Goal: Task Accomplishment & Management: Manage account settings

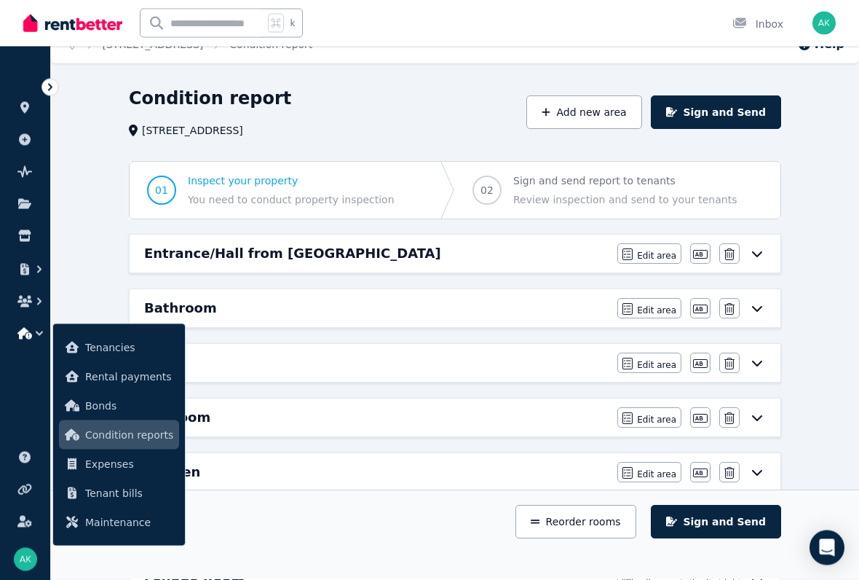
scroll to position [21, 0]
click at [101, 345] on span "Tenancies" at bounding box center [129, 347] width 88 height 17
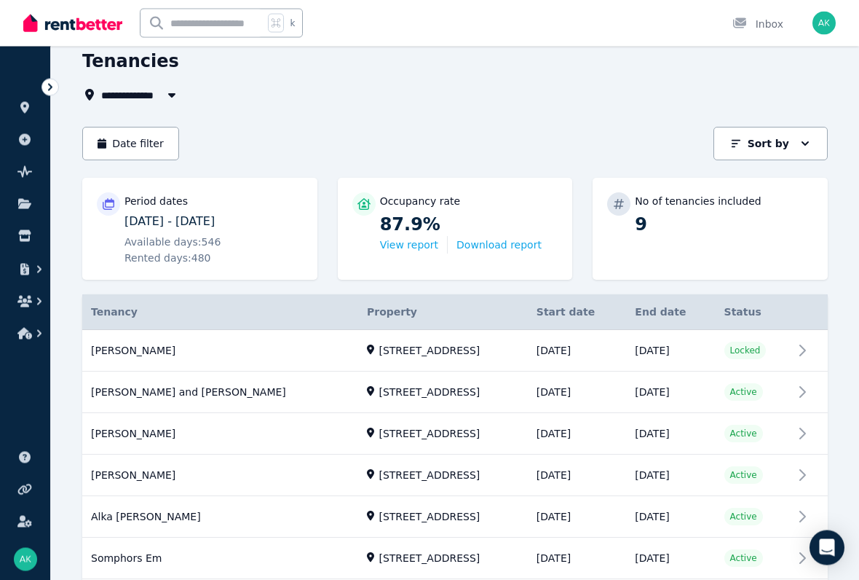
scroll to position [58, 0]
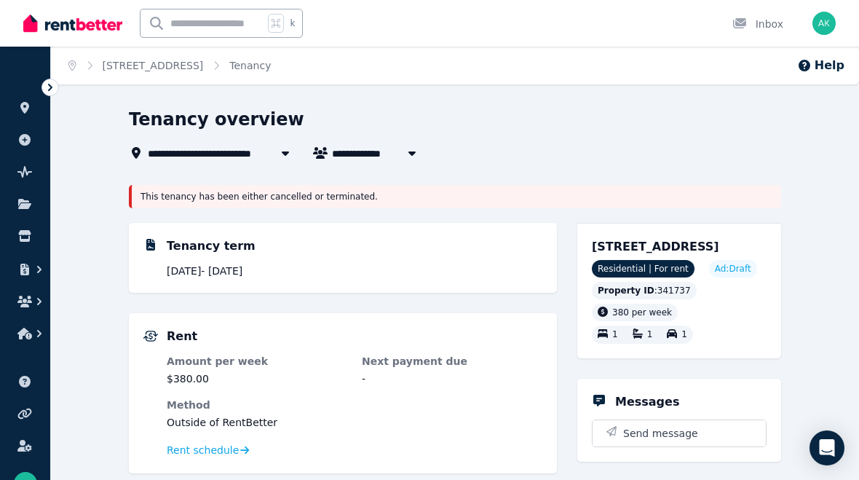
click at [404, 158] on button "button" at bounding box center [412, 152] width 26 height 17
type input "**********"
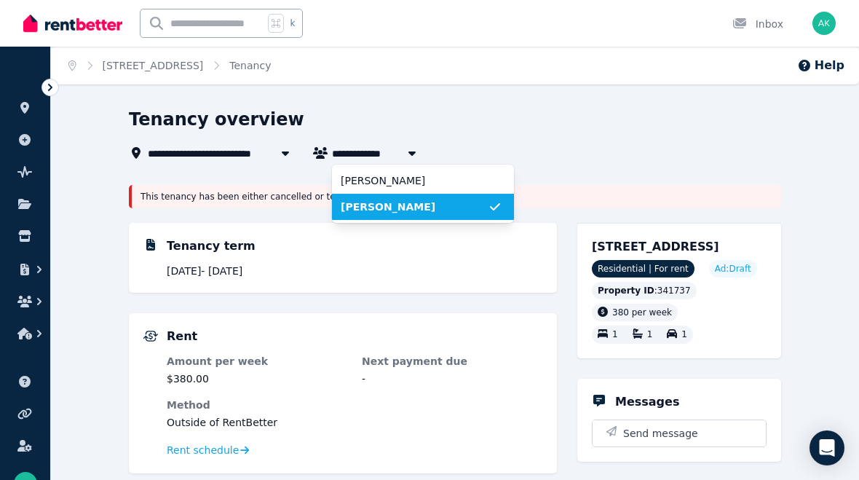
click at [422, 187] on span "[PERSON_NAME]" at bounding box center [414, 180] width 147 height 15
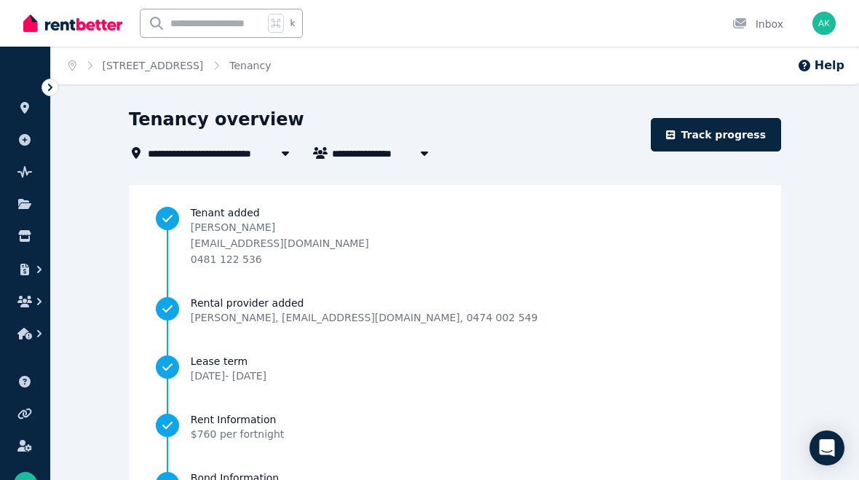
click at [204, 67] on link "[STREET_ADDRESS]" at bounding box center [153, 66] width 101 height 12
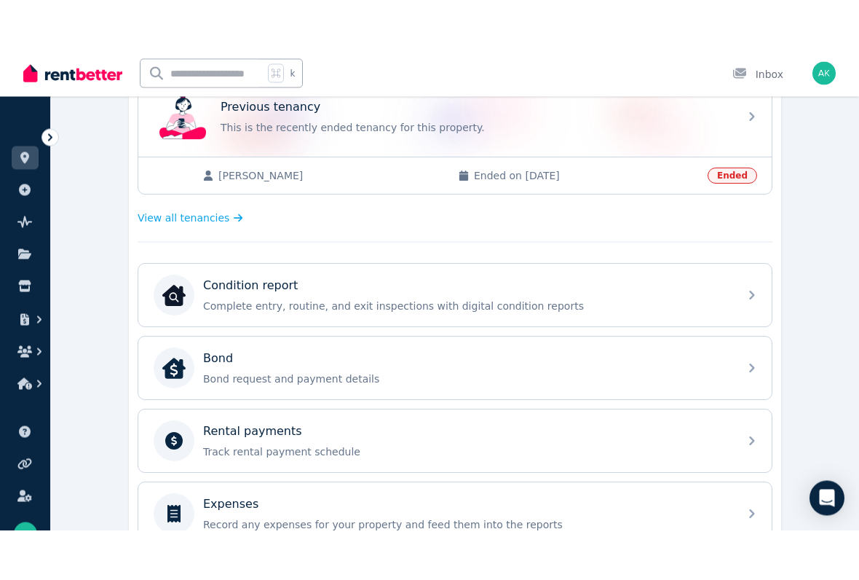
scroll to position [484, 0]
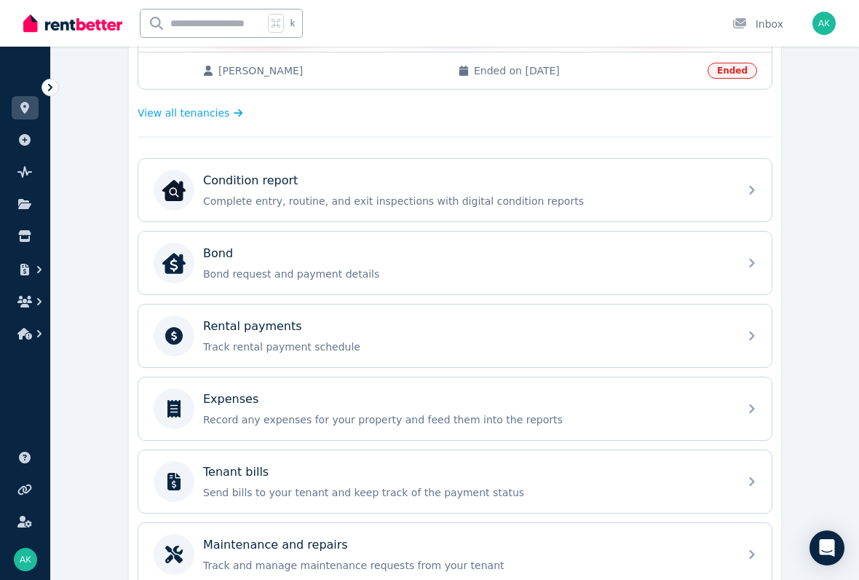
click at [754, 334] on icon at bounding box center [752, 335] width 17 height 17
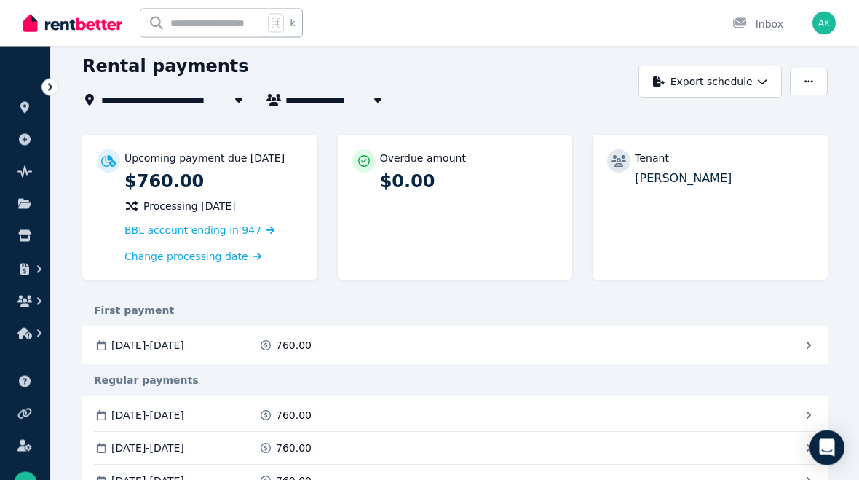
scroll to position [53, 0]
click at [138, 261] on span "Change processing date" at bounding box center [187, 256] width 124 height 15
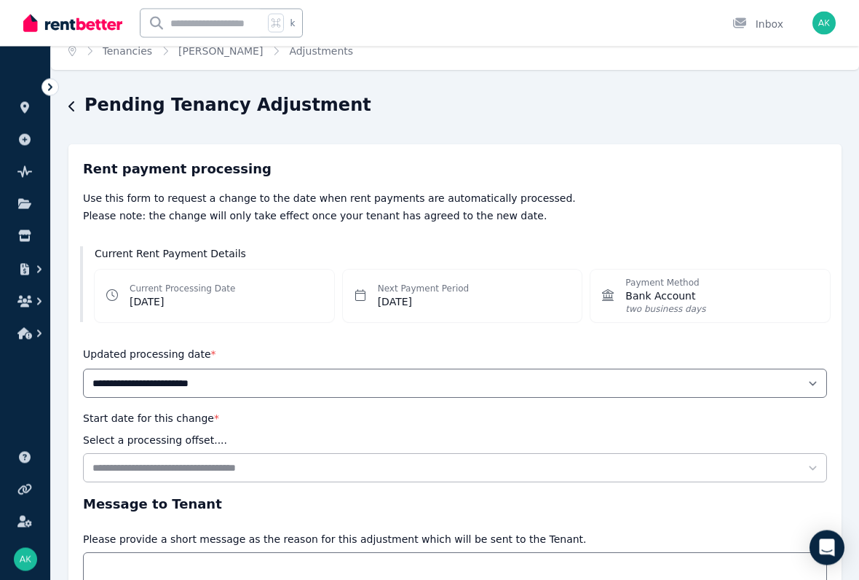
scroll to position [14, 0]
click at [147, 297] on dd "[DATE]" at bounding box center [183, 302] width 106 height 15
click at [73, 106] on icon "button" at bounding box center [71, 107] width 7 height 12
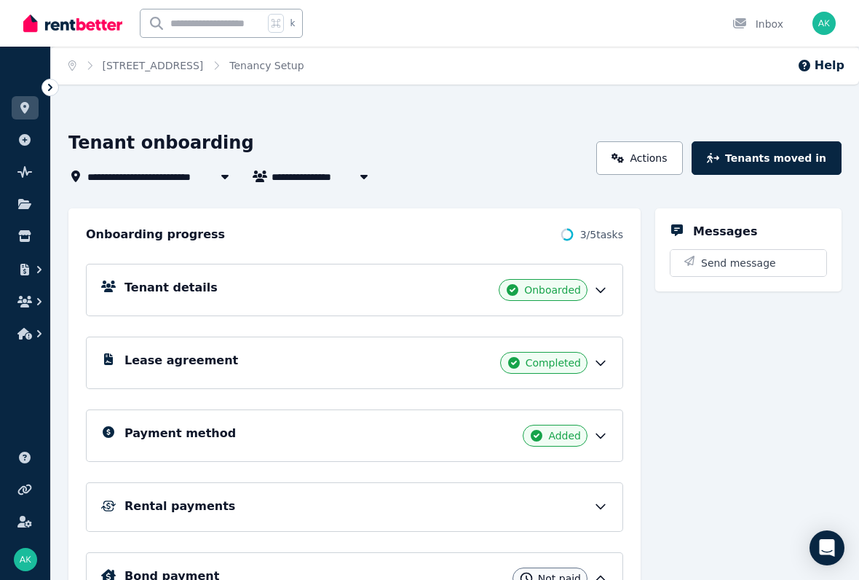
click at [596, 479] on icon at bounding box center [601, 506] width 15 height 15
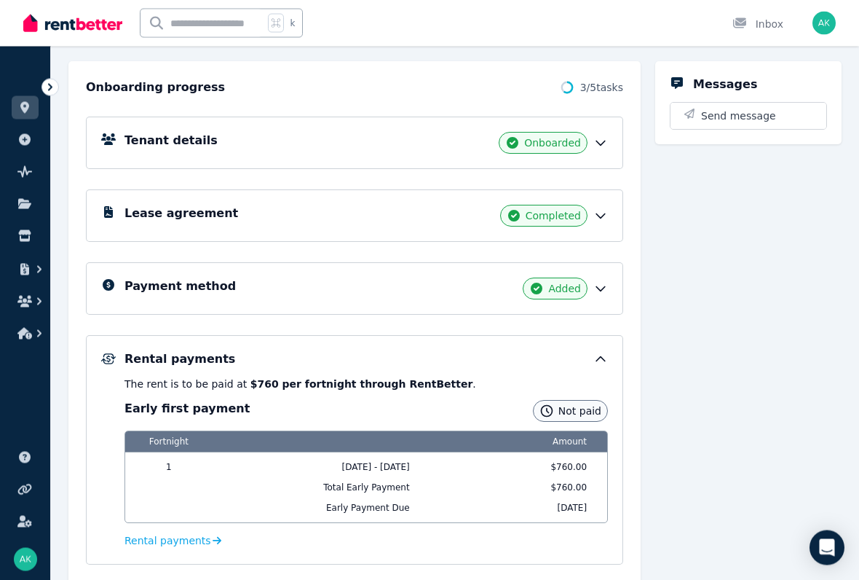
scroll to position [147, 0]
